Goal: Use online tool/utility: Use online tool/utility

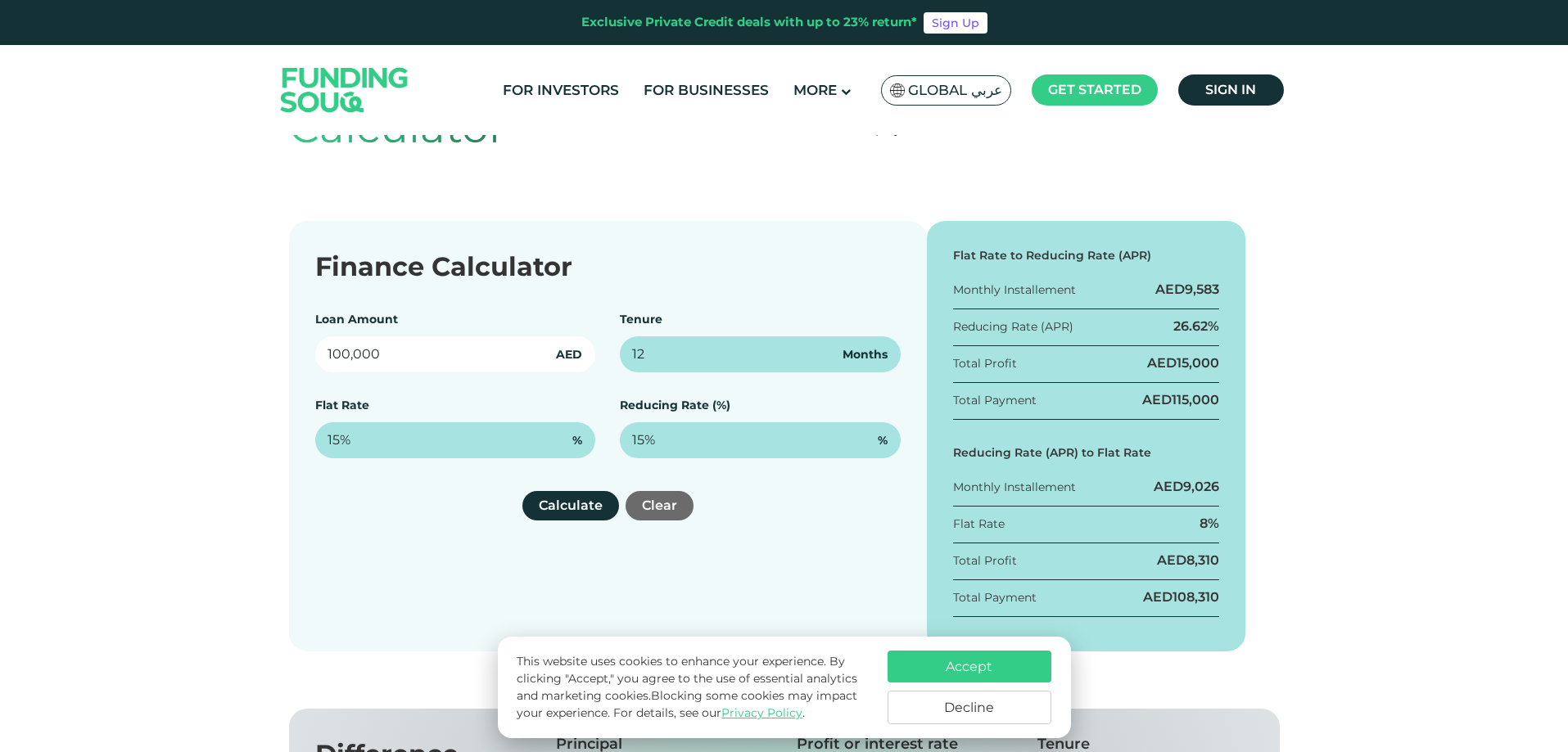
click at [332, 356] on input "100,000" at bounding box center [455, 354] width 280 height 36
type input "1,500,000"
click at [857, 356] on span "Months" at bounding box center [864, 354] width 45 height 17
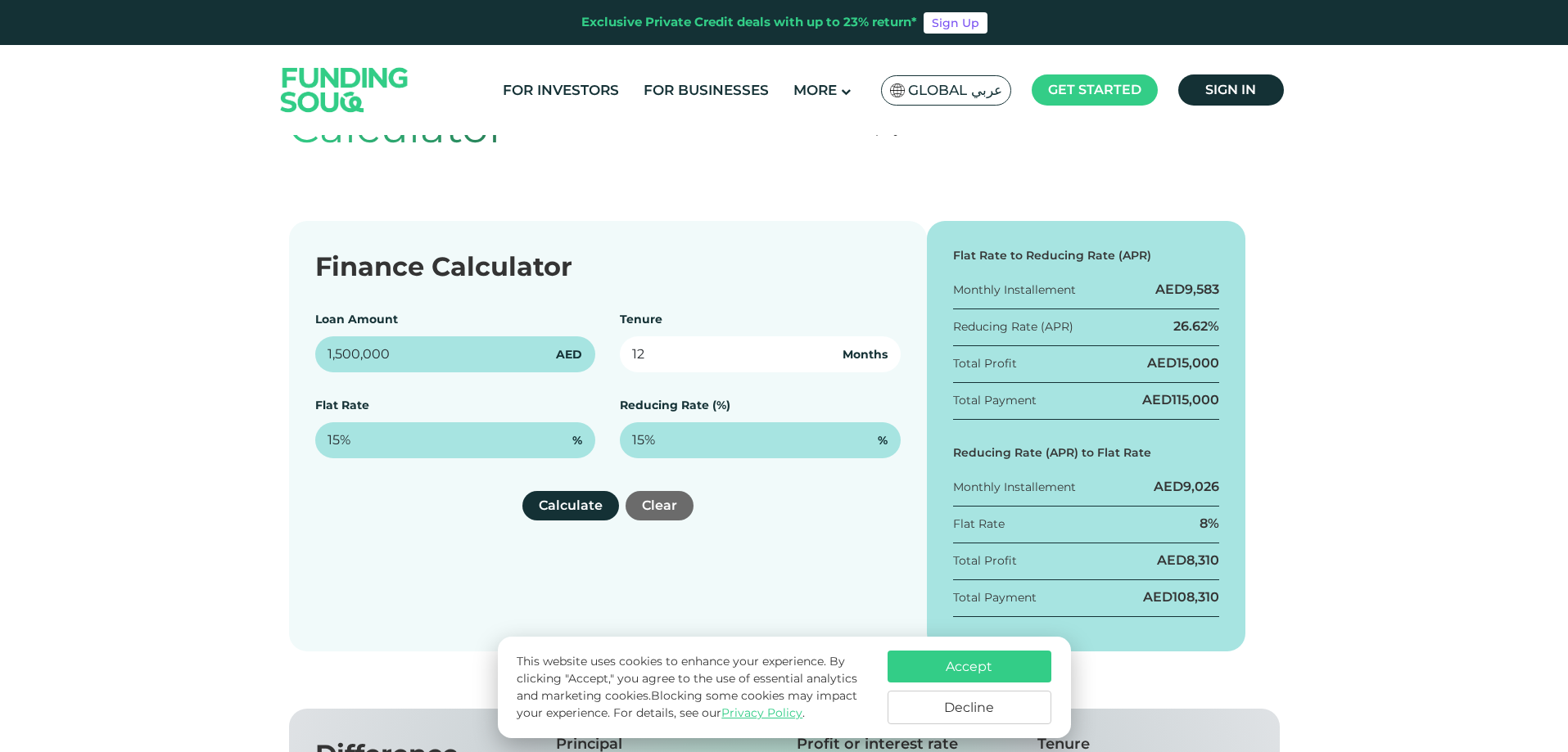
drag, startPoint x: 682, startPoint y: 354, endPoint x: 608, endPoint y: 353, distance: 74.0
click at [608, 353] on div "Loan Amount 1,500,000 AED Tenure 12 Months Flat Rate 15% % Reducing Rate (%) 15…" at bounding box center [608, 385] width 586 height 147
type input "60"
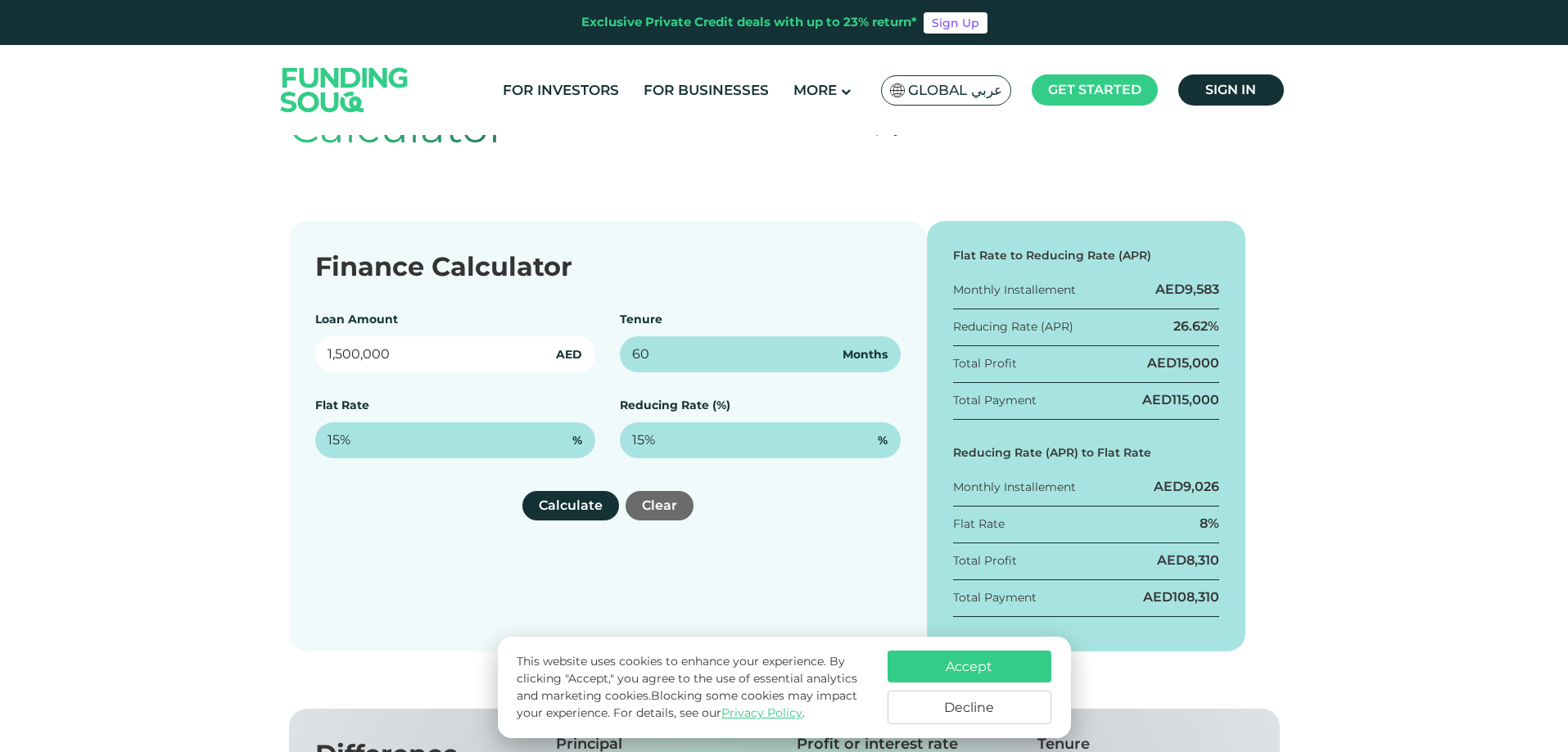
click at [506, 367] on input "1,500,000" at bounding box center [455, 354] width 280 height 36
click at [556, 402] on div "Flat Rate 15% %" at bounding box center [455, 427] width 280 height 61
click at [575, 507] on button "Calculate" at bounding box center [571, 505] width 97 height 29
